Goal: Transaction & Acquisition: Download file/media

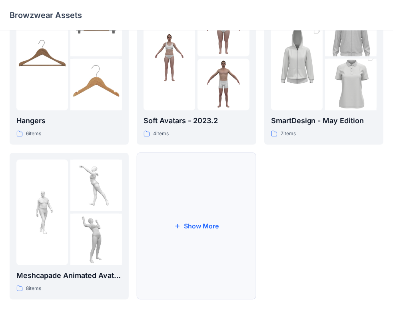
scroll to position [198, 0]
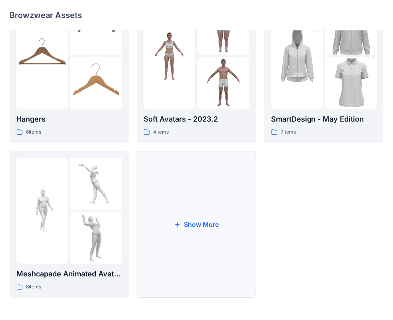
click at [195, 238] on button "Show More" at bounding box center [196, 224] width 119 height 147
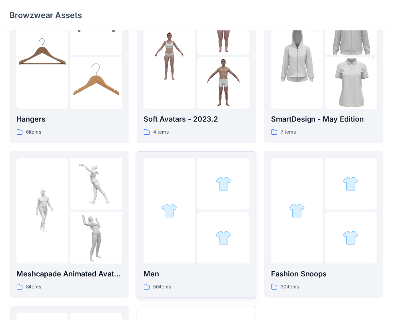
click at [176, 204] on img at bounding box center [169, 210] width 16 height 16
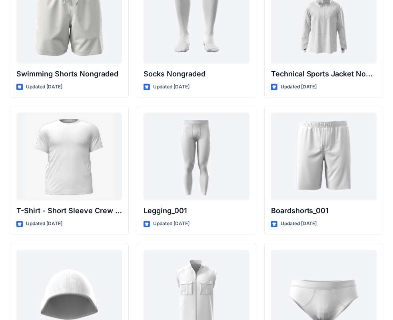
scroll to position [1325, 0]
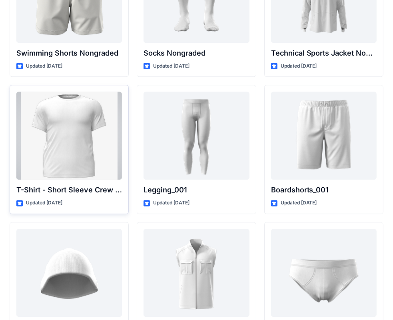
click at [79, 159] on div at bounding box center [69, 136] width 106 height 88
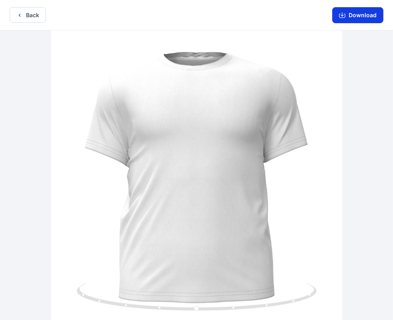
click at [350, 14] on button "Download" at bounding box center [357, 15] width 51 height 16
